Goal: Transaction & Acquisition: Obtain resource

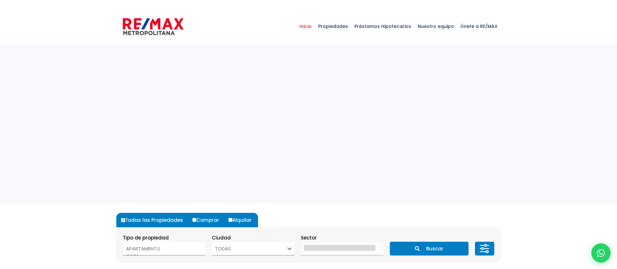
select select
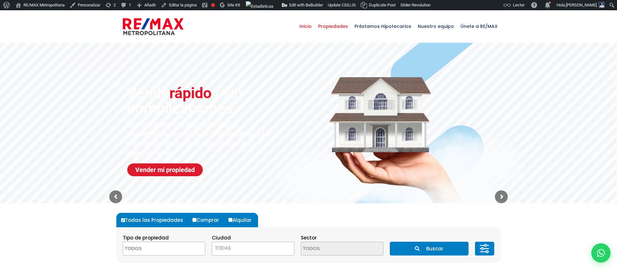
click at [331, 24] on span "Propiedades" at bounding box center [333, 26] width 36 height 19
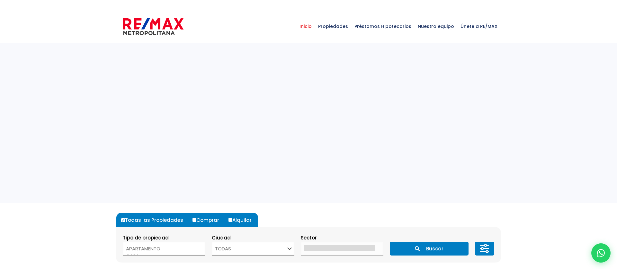
select select
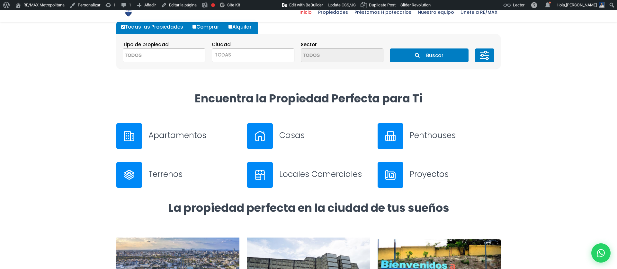
scroll to position [278, 0]
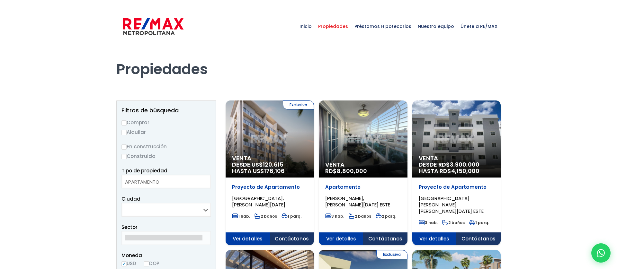
select select
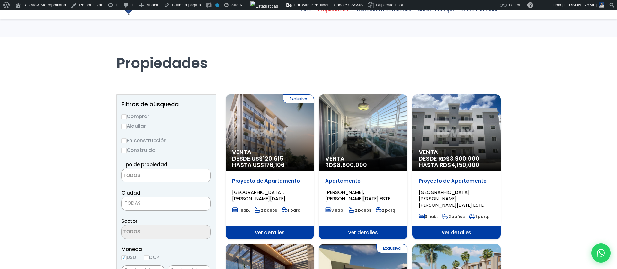
click at [262, 143] on div "Exclusiva Venta DESDE US$ 120,615 HASTA US$ 176,106" at bounding box center [270, 133] width 88 height 77
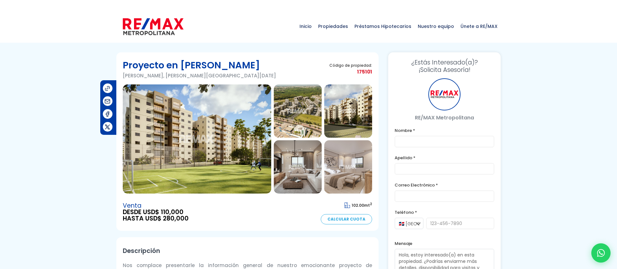
type input "Franklin"
type input "[PERSON_NAME]"
type input "[PERSON_NAME][EMAIL_ADDRESS][PERSON_NAME][DOMAIN_NAME]"
type input "[PHONE_NUMBER]"
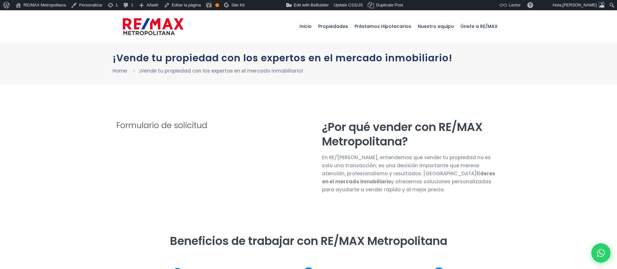
select select "DO"
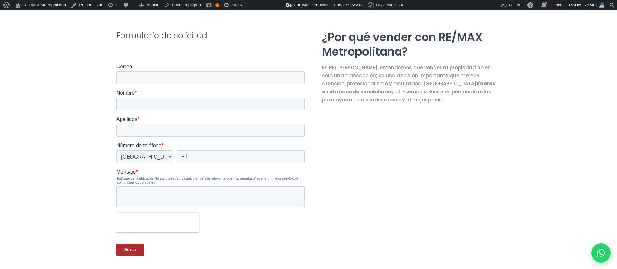
scroll to position [159, 0]
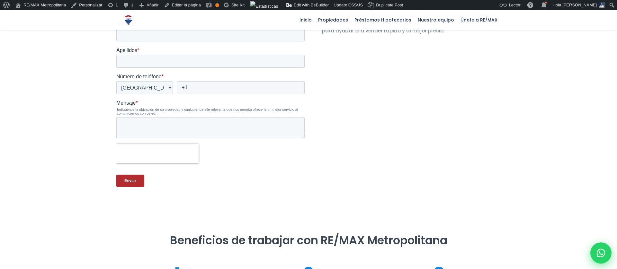
click at [602, 253] on icon at bounding box center [601, 253] width 8 height 8
type input "Franklin"
type input "[PERSON_NAME]"
type input "[PERSON_NAME][EMAIL_ADDRESS][PERSON_NAME][DOMAIN_NAME]"
type input "[PHONE_NUMBER]"
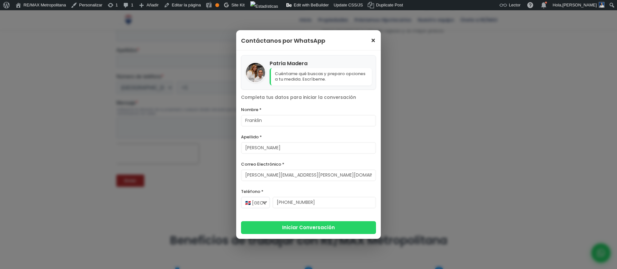
click at [373, 42] on span "×" at bounding box center [373, 41] width 5 height 8
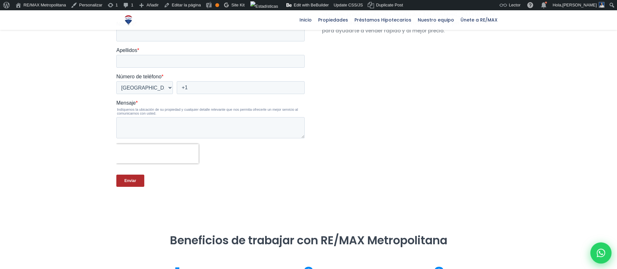
click at [606, 253] on div at bounding box center [601, 253] width 21 height 21
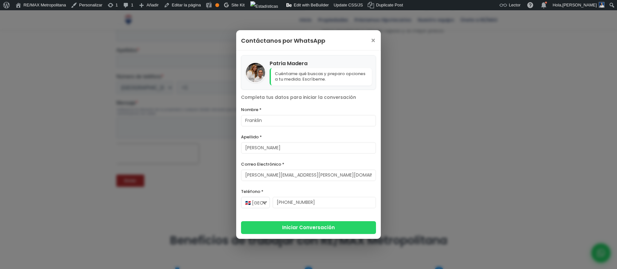
click at [57, 83] on div "Contáctanos por WhatsApp × [PERSON_NAME] Cuéntame qué buscas y preparo opciones…" at bounding box center [308, 134] width 617 height 269
